Goal: Transaction & Acquisition: Purchase product/service

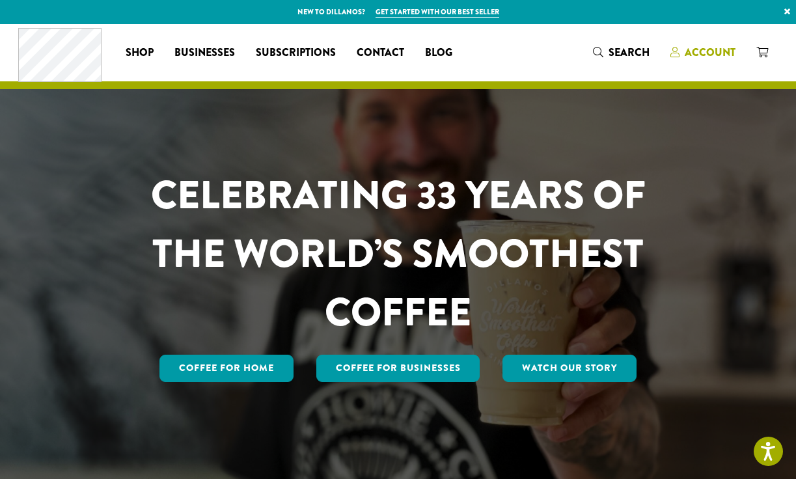
click at [702, 47] on span "Account" at bounding box center [709, 52] width 51 height 15
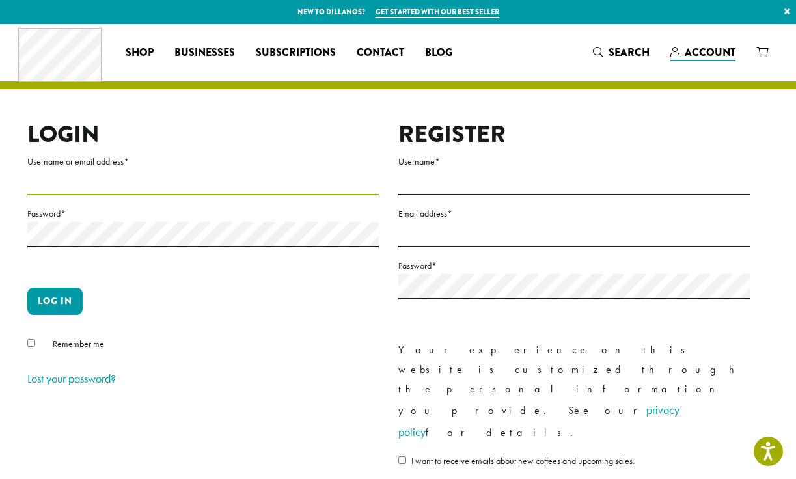
type input "**********"
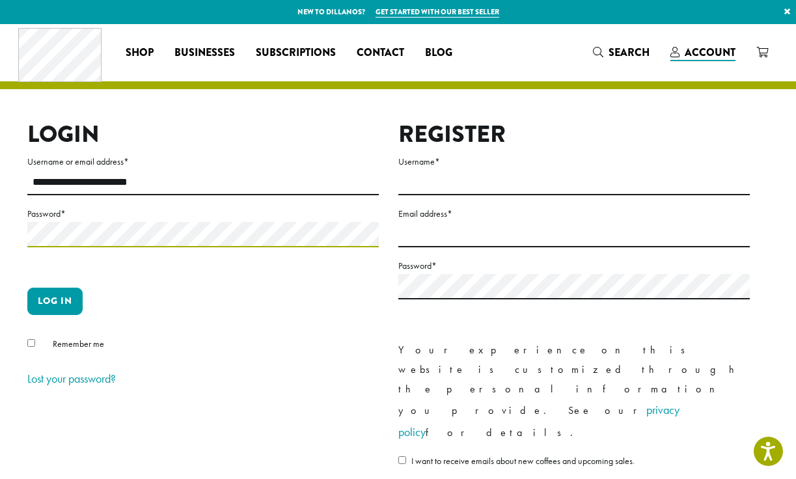
click at [55, 301] on button "Log in" at bounding box center [54, 301] width 55 height 27
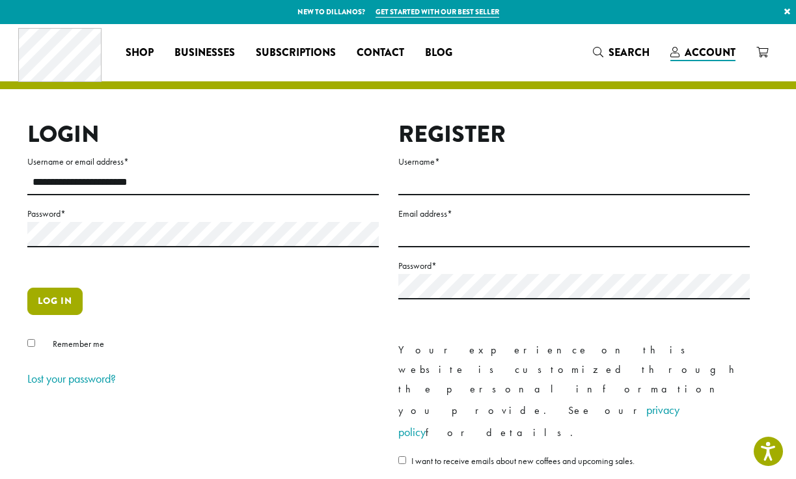
click at [57, 297] on button "Log in" at bounding box center [54, 301] width 55 height 27
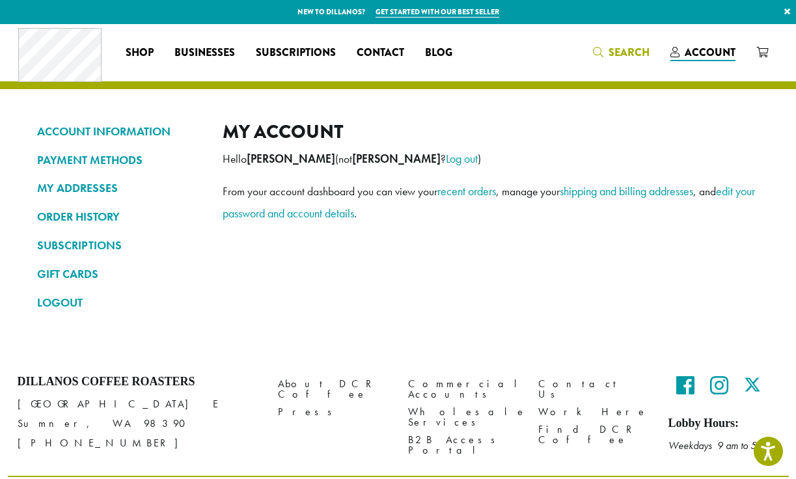
click at [649, 55] on span "Search" at bounding box center [628, 52] width 41 height 15
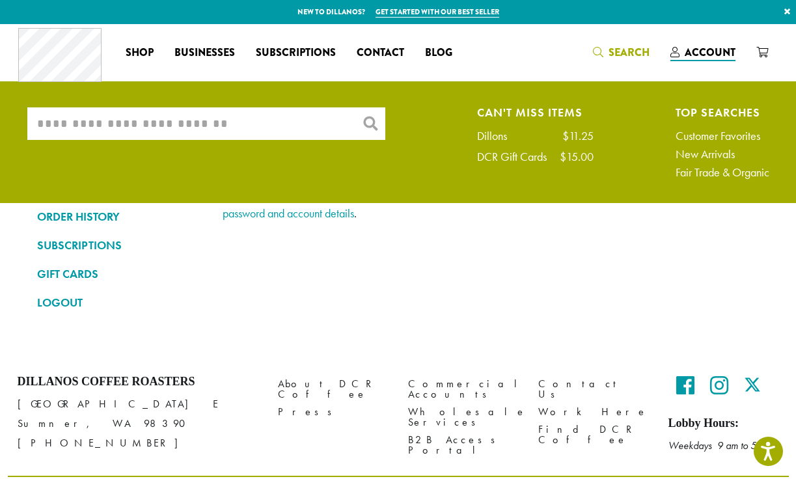
click at [315, 124] on input "What are you searching for?" at bounding box center [206, 123] width 358 height 33
type input "*"
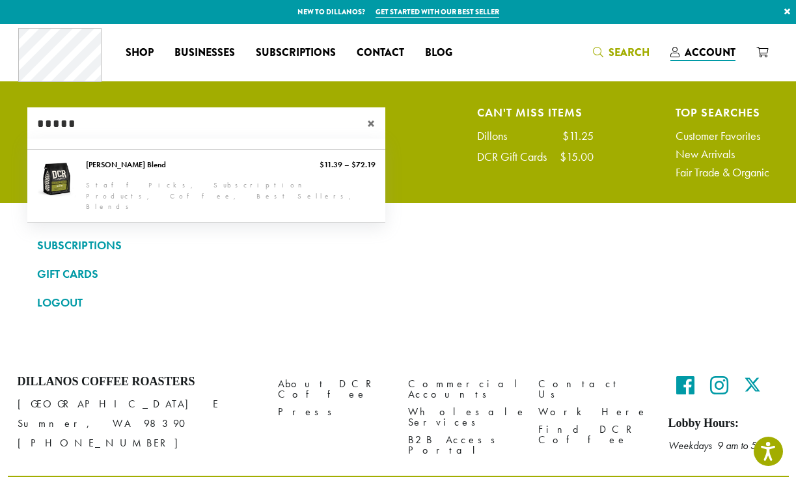
type input "*****"
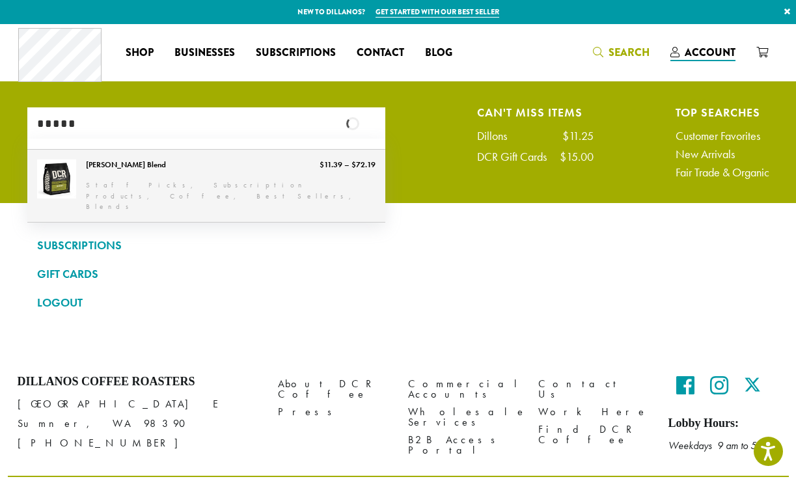
drag, startPoint x: 314, startPoint y: 124, endPoint x: 239, endPoint y: 181, distance: 95.1
click at [239, 181] on link "[PERSON_NAME] Blend" at bounding box center [206, 186] width 358 height 72
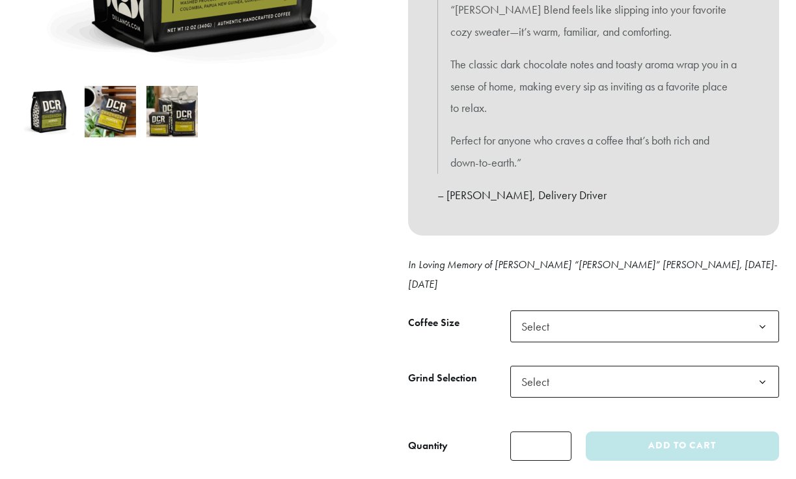
click at [557, 314] on span "Select" at bounding box center [539, 326] width 46 height 25
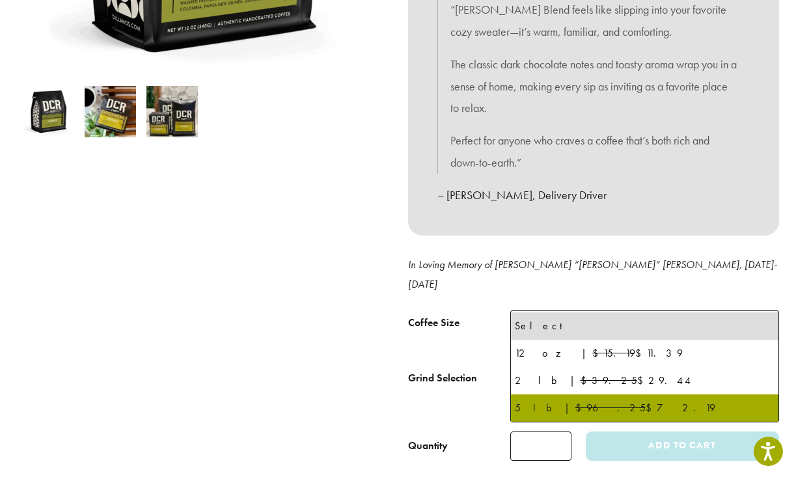
select select "**********"
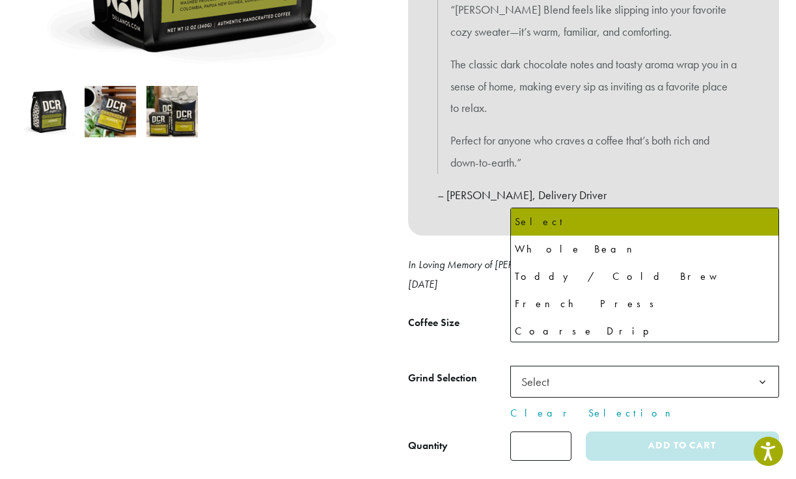
click at [572, 366] on span "Select" at bounding box center [644, 382] width 269 height 32
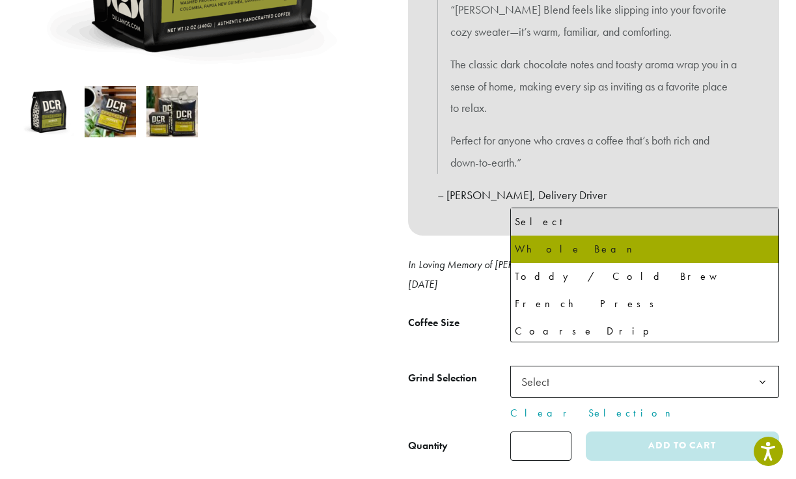
select select "**********"
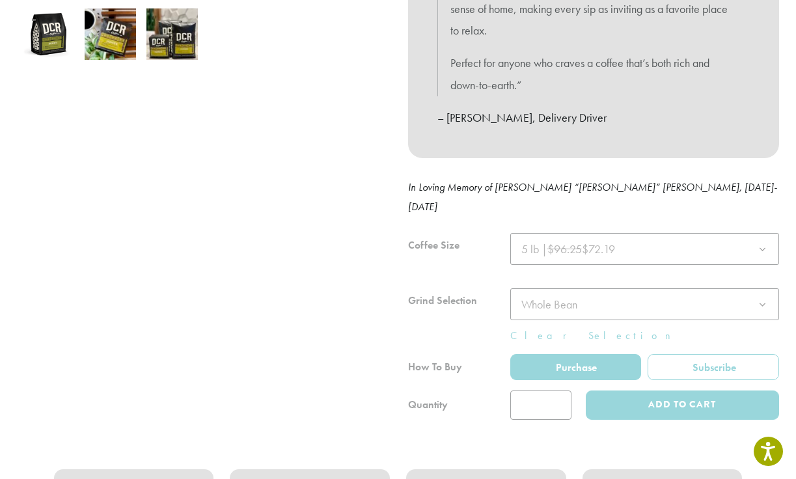
scroll to position [469, 0]
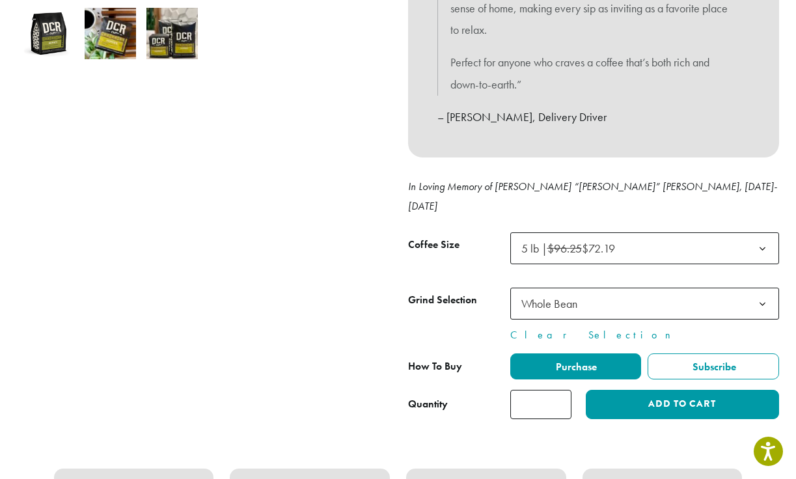
click at [559, 390] on input "*" at bounding box center [540, 404] width 61 height 29
click at [554, 390] on input "*" at bounding box center [540, 404] width 61 height 29
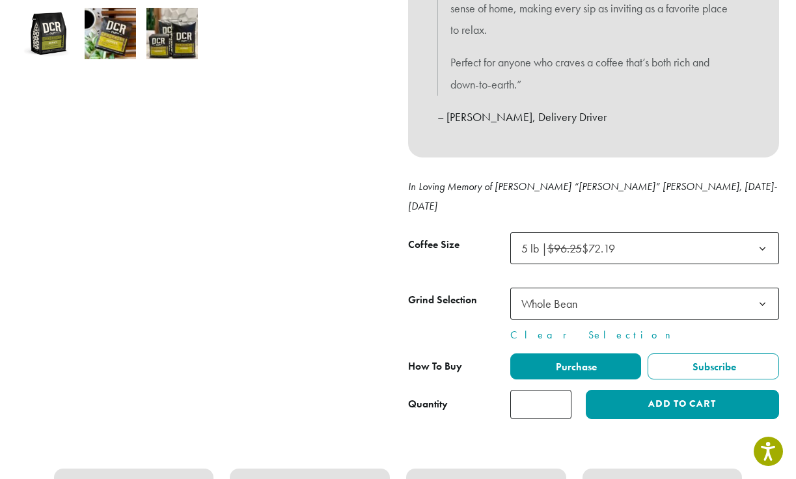
click at [554, 390] on input "*" at bounding box center [540, 404] width 61 height 29
type input "*"
click at [554, 390] on input "*" at bounding box center [540, 404] width 61 height 29
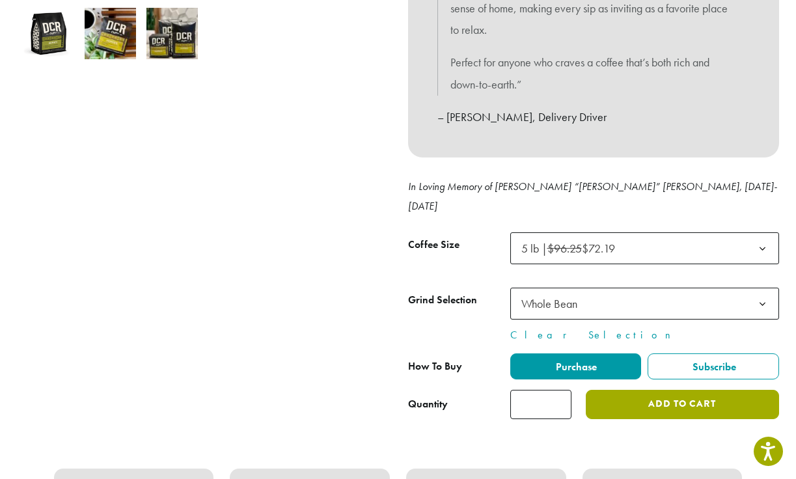
click at [630, 390] on button "Add to cart" at bounding box center [681, 404] width 193 height 29
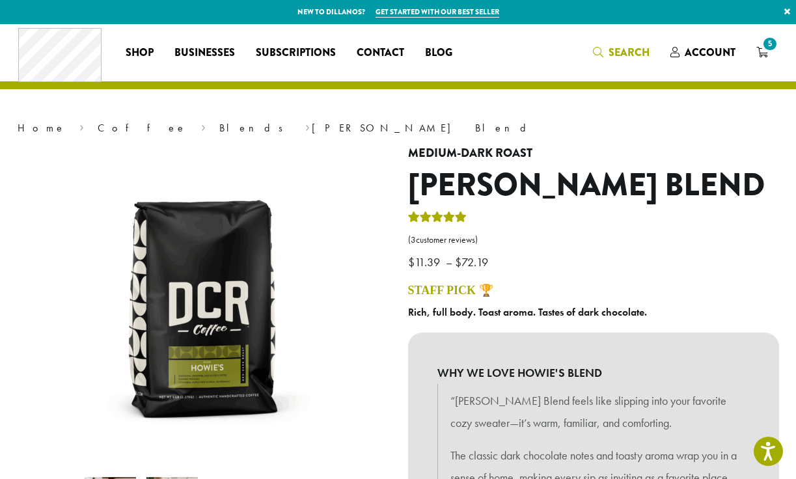
click at [616, 52] on span "Search" at bounding box center [628, 52] width 41 height 15
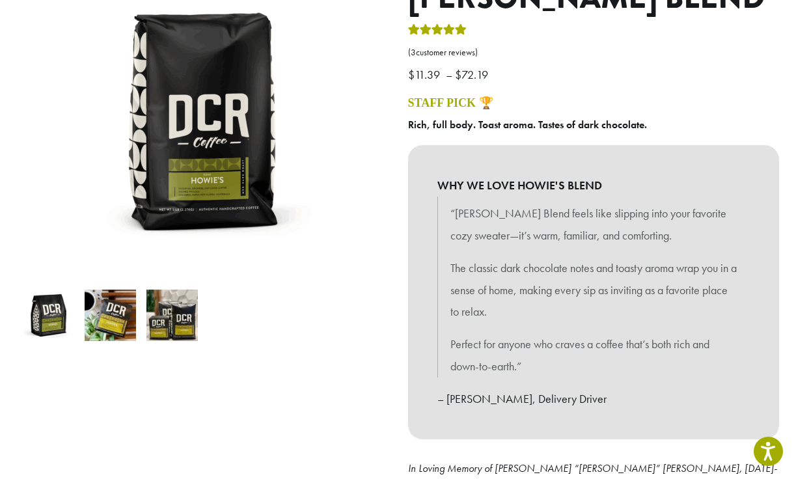
scroll to position [314, 0]
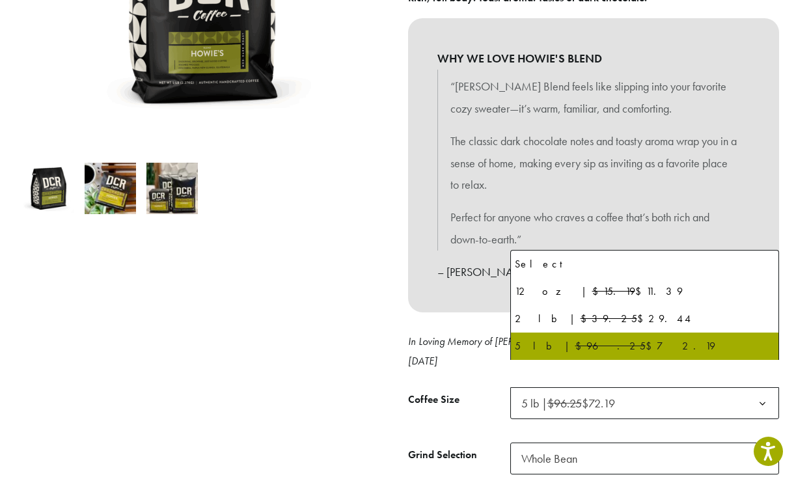
click at [549, 395] on span "5 lb | $96.25 $72.19" at bounding box center [568, 402] width 94 height 15
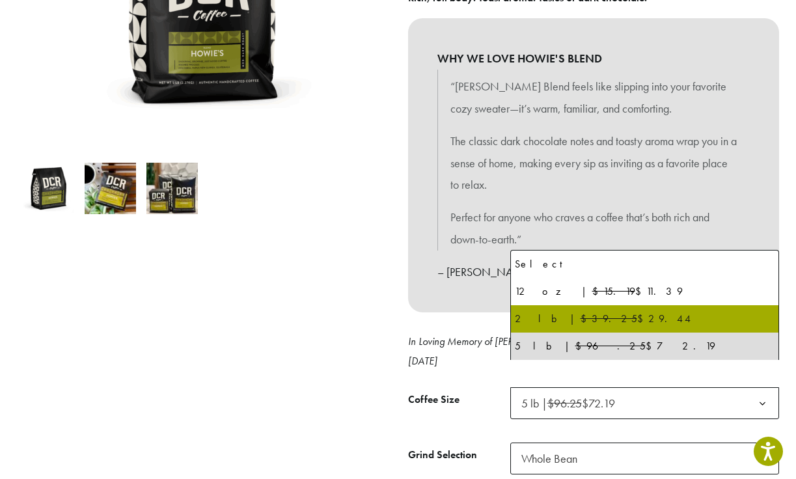
select select "**********"
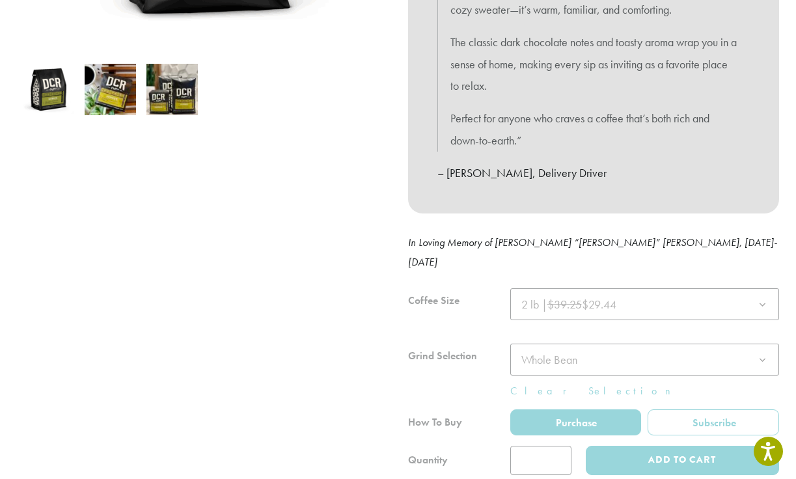
scroll to position [416, 0]
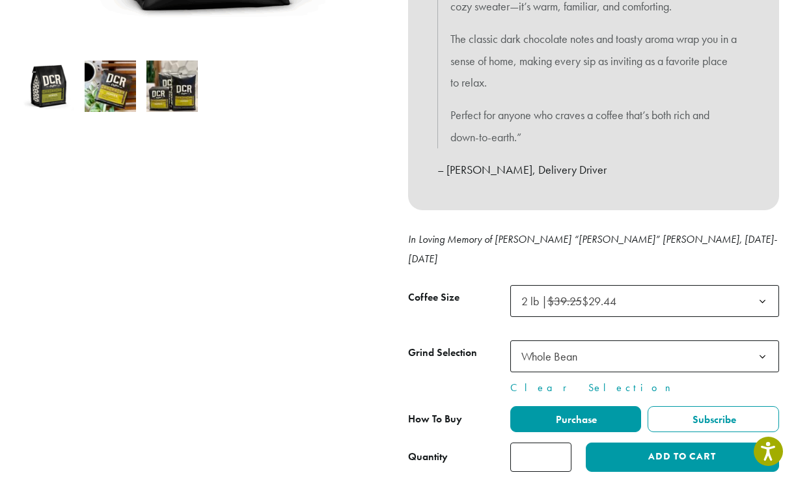
click at [557, 442] on input "*" at bounding box center [540, 456] width 61 height 29
type input "*"
click at [557, 442] on input "*" at bounding box center [540, 456] width 61 height 29
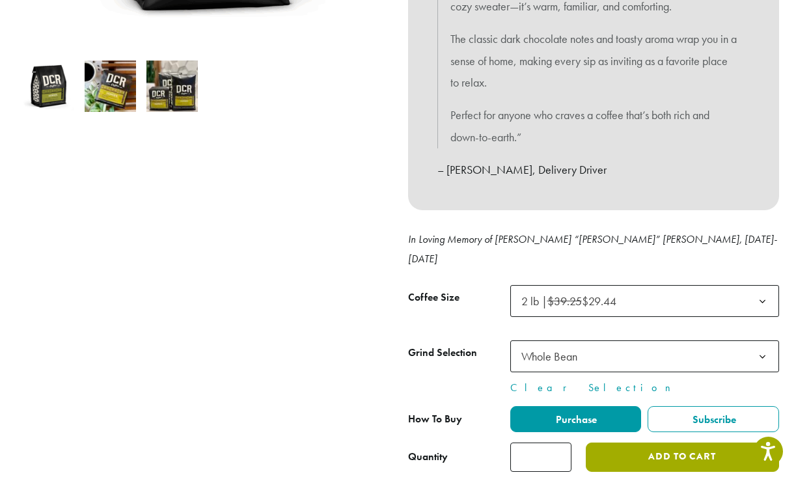
click at [606, 442] on button "Add to cart" at bounding box center [681, 456] width 193 height 29
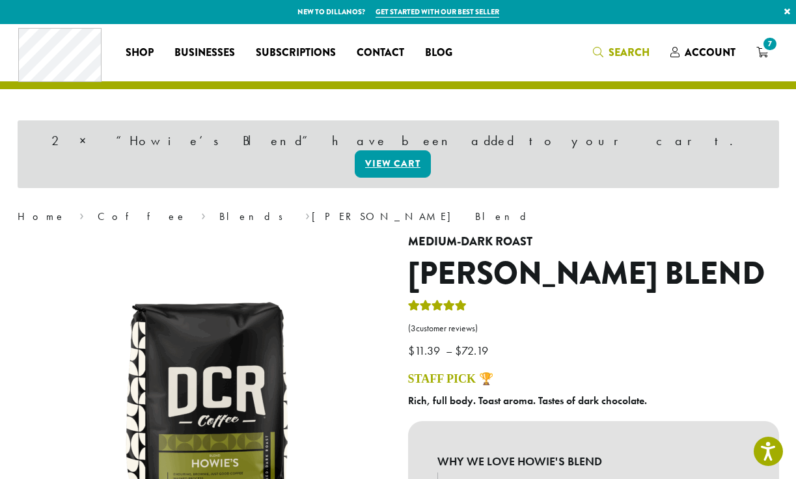
click at [621, 55] on span "Search" at bounding box center [628, 52] width 41 height 15
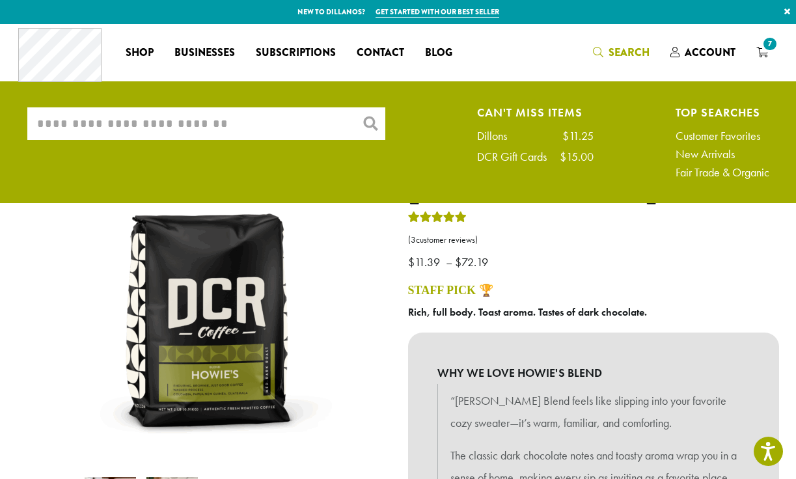
click at [270, 126] on input "What are you searching for?" at bounding box center [206, 123] width 358 height 33
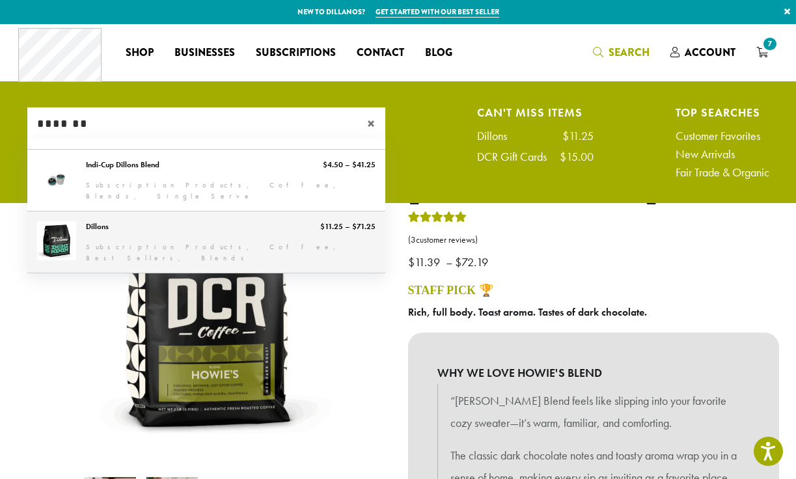
type input "*******"
click at [205, 213] on link "Dillons" at bounding box center [206, 241] width 358 height 61
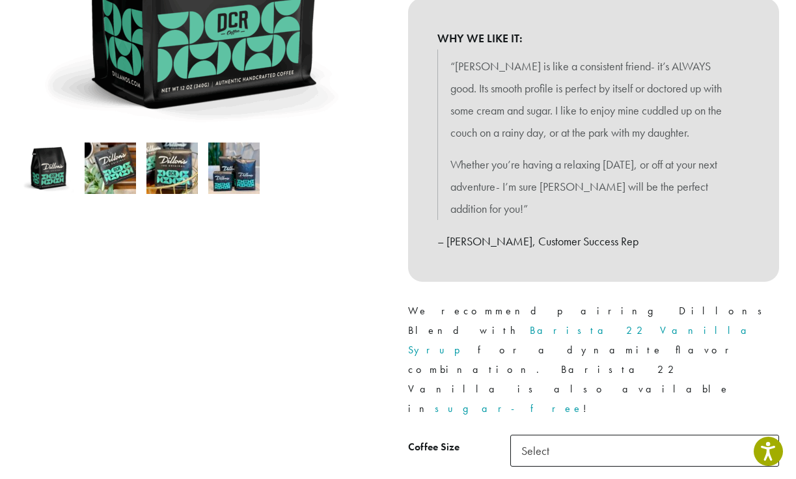
scroll to position [335, 0]
